Goal: Task Accomplishment & Management: Manage account settings

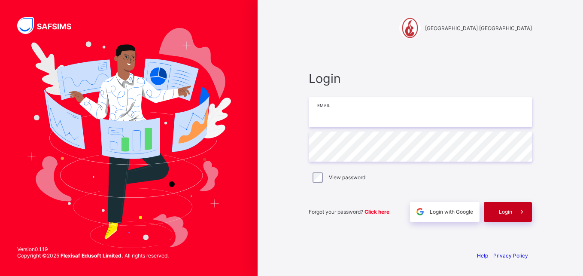
type input "**********"
click at [496, 207] on div "Login" at bounding box center [508, 212] width 48 height 20
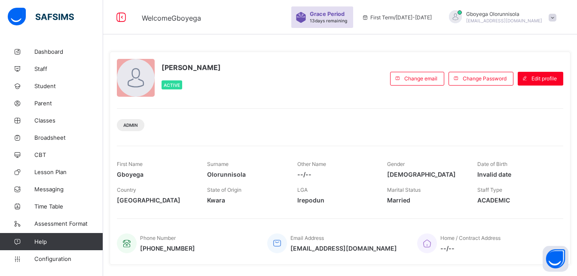
click at [388, 131] on div "Admin" at bounding box center [340, 121] width 446 height 27
click at [74, 119] on span "Classes" at bounding box center [68, 120] width 69 height 7
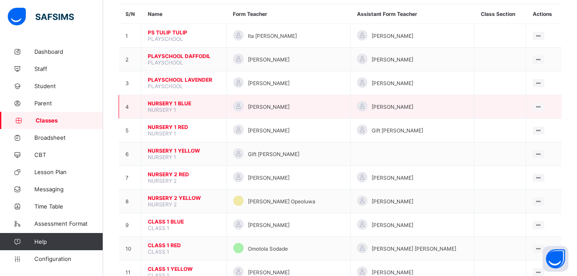
scroll to position [81, 0]
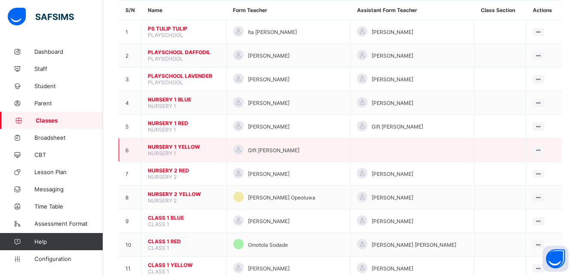
click at [181, 146] on span "NURSERY 1 YELLOW" at bounding box center [184, 146] width 72 height 6
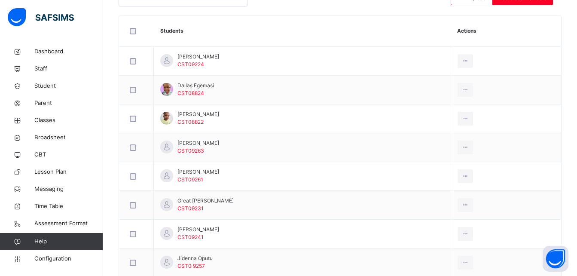
scroll to position [340, 0]
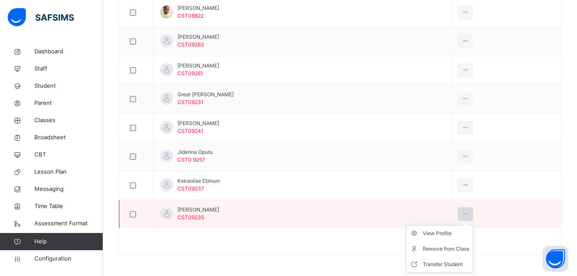
click at [462, 216] on icon at bounding box center [465, 214] width 7 height 8
click at [447, 250] on div "Remove from Class" at bounding box center [445, 248] width 46 height 9
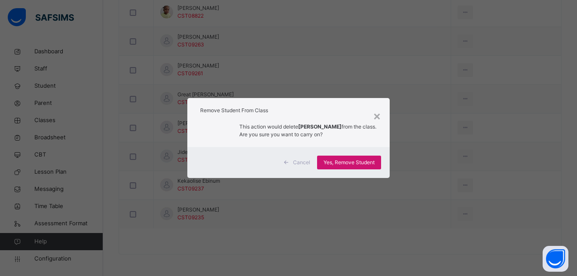
click at [364, 164] on span "Yes, Remove Student" at bounding box center [348, 162] width 51 height 8
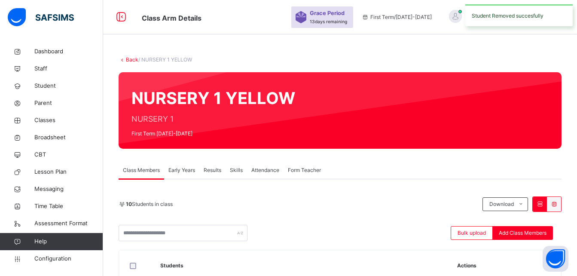
scroll to position [312, 0]
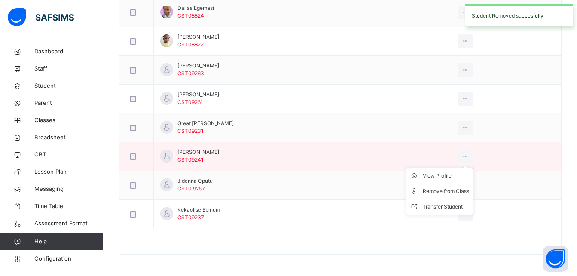
click at [459, 167] on ul "View Profile Remove from Class Transfer Student" at bounding box center [439, 190] width 67 height 47
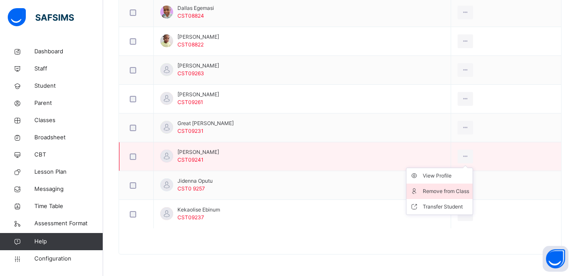
click at [453, 195] on div "Remove from Class" at bounding box center [445, 191] width 46 height 9
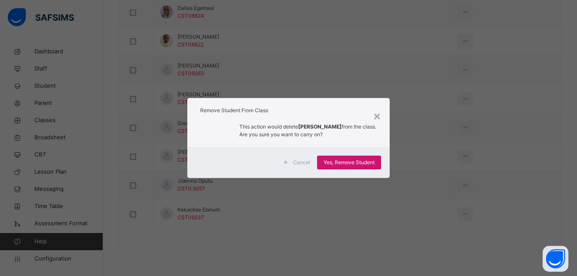
click at [339, 157] on div "Yes, Remove Student" at bounding box center [349, 162] width 64 height 14
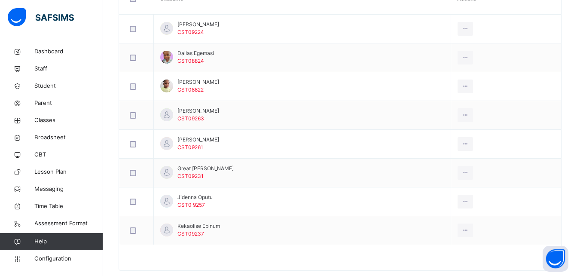
scroll to position [283, 0]
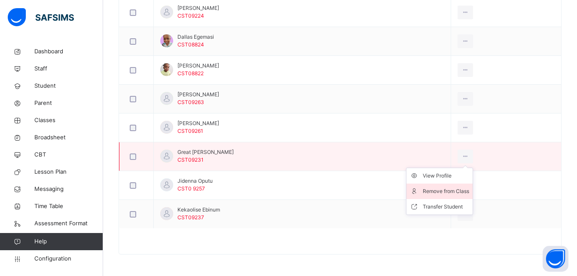
click at [448, 190] on div "Remove from Class" at bounding box center [445, 191] width 46 height 9
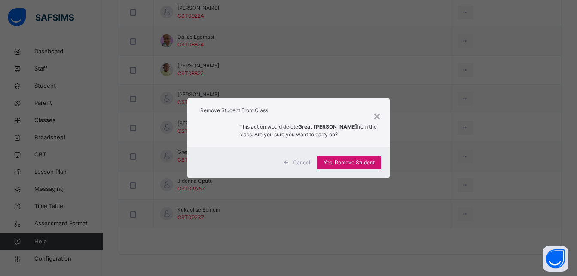
click at [353, 163] on span "Yes, Remove Student" at bounding box center [348, 162] width 51 height 8
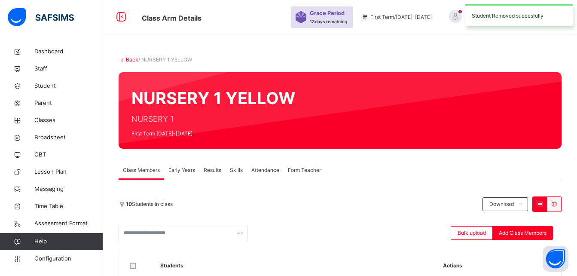
scroll to position [254, 0]
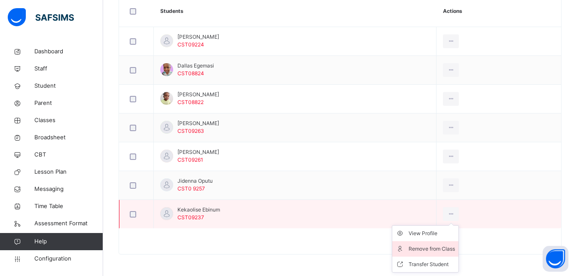
click at [445, 246] on div "Remove from Class" at bounding box center [431, 248] width 46 height 9
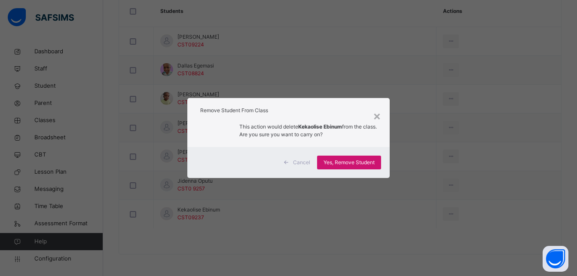
click at [355, 164] on span "Yes, Remove Student" at bounding box center [348, 162] width 51 height 8
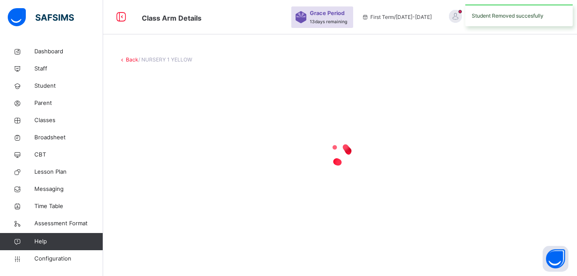
scroll to position [0, 0]
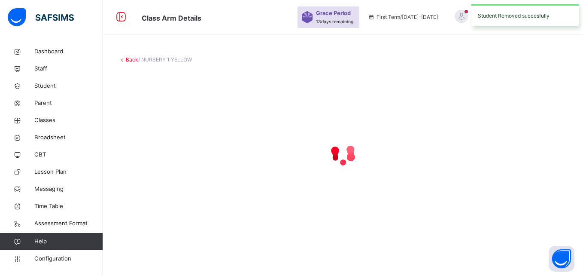
click at [355, 164] on icon at bounding box center [343, 154] width 34 height 34
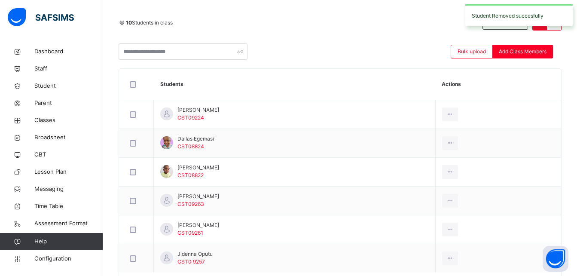
scroll to position [225, 0]
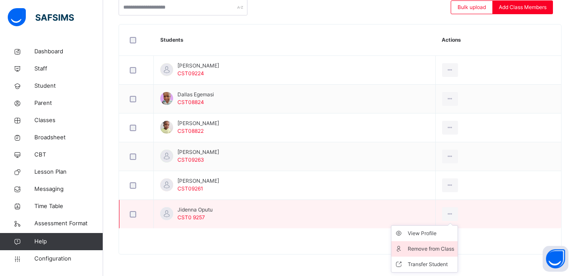
click at [446, 250] on div "Remove from Class" at bounding box center [430, 248] width 46 height 9
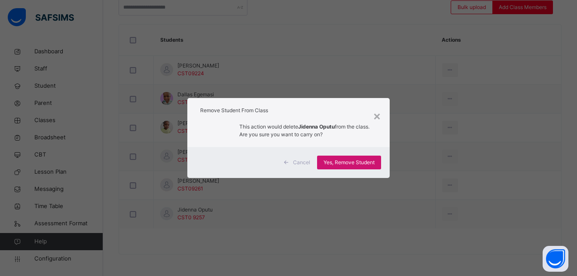
click at [351, 156] on div "Yes, Remove Student" at bounding box center [349, 162] width 64 height 14
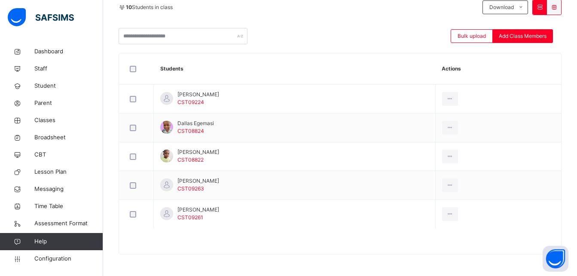
scroll to position [0, 0]
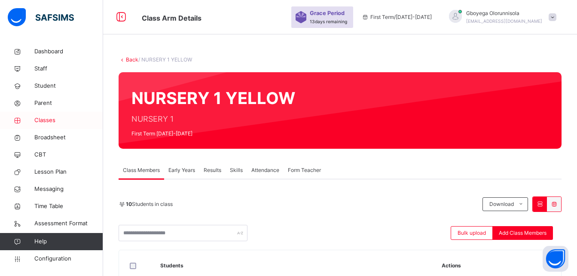
click at [48, 120] on span "Classes" at bounding box center [68, 120] width 69 height 9
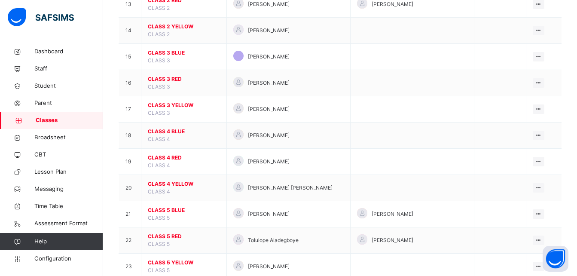
scroll to position [529, 0]
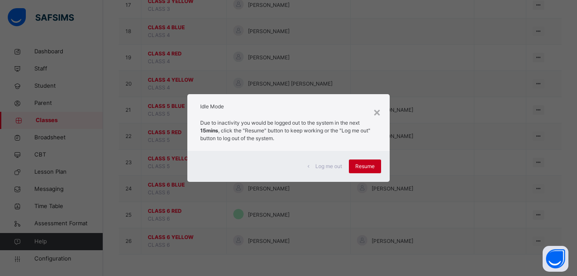
click at [370, 167] on span "Resume" at bounding box center [364, 166] width 19 height 8
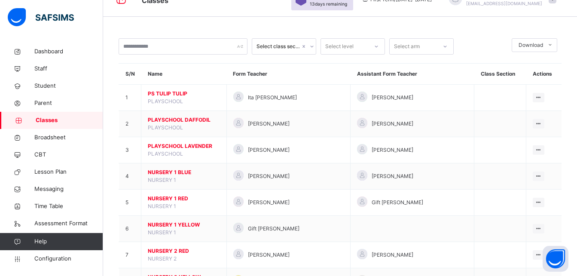
scroll to position [0, 0]
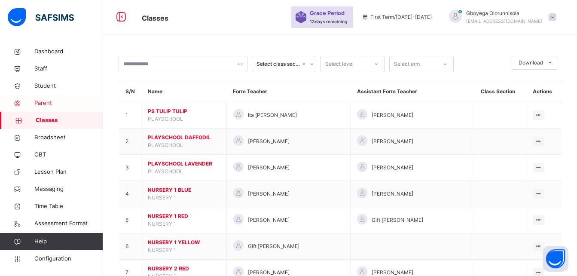
click at [41, 98] on link "Parent" at bounding box center [51, 102] width 103 height 17
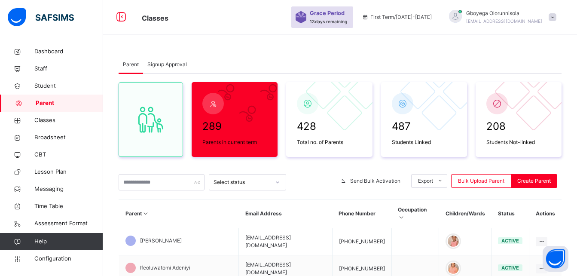
click at [166, 71] on div "Signup Approval" at bounding box center [167, 64] width 48 height 17
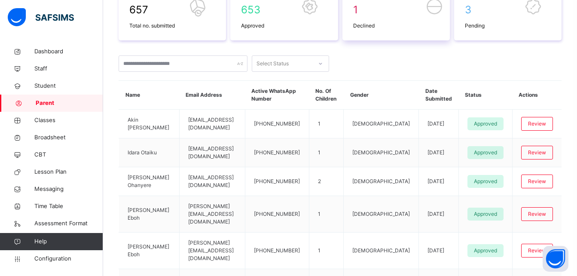
scroll to position [164, 0]
